Goal: Task Accomplishment & Management: Use online tool/utility

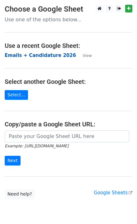
click at [49, 56] on strong "Emails + Candidature 2026" at bounding box center [41, 55] width 72 height 6
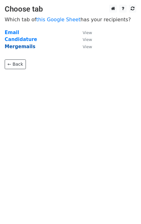
click at [22, 47] on strong "Mergemails" at bounding box center [20, 47] width 31 height 6
